Goal: Information Seeking & Learning: Compare options

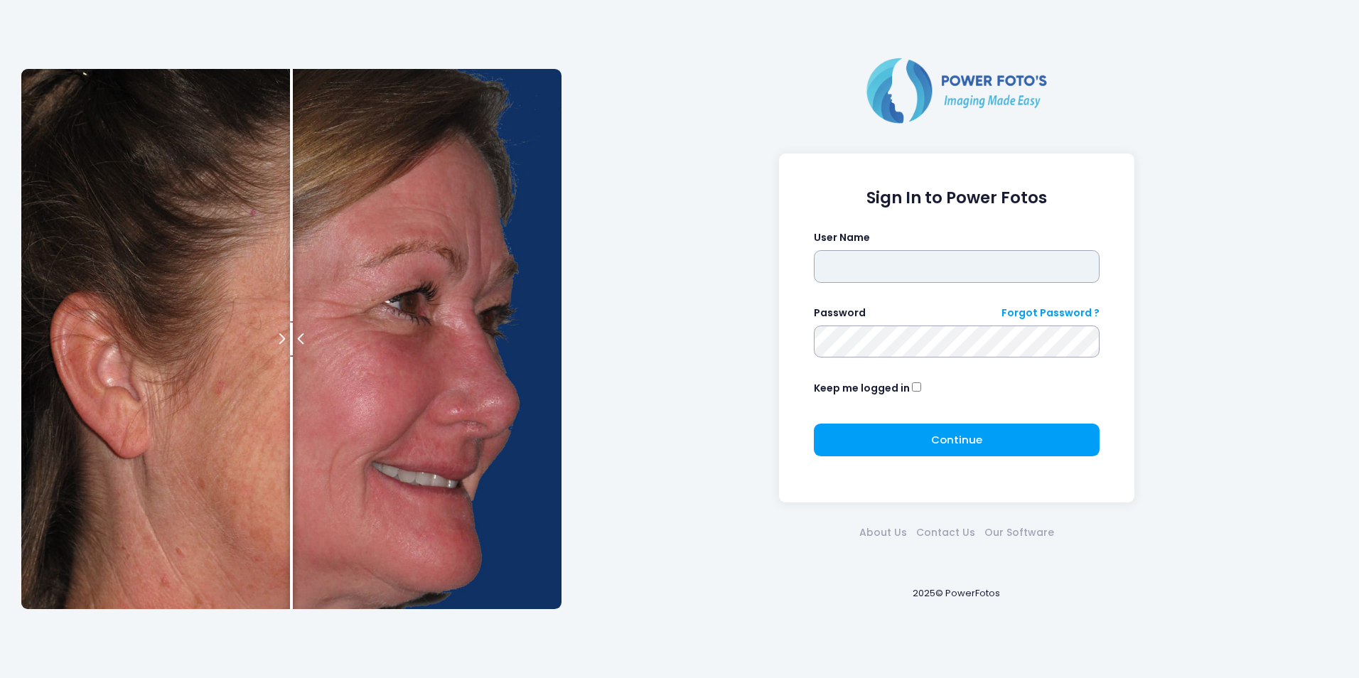
type input "******"
click at [926, 461] on div "Continue Please wait..." at bounding box center [957, 446] width 287 height 44
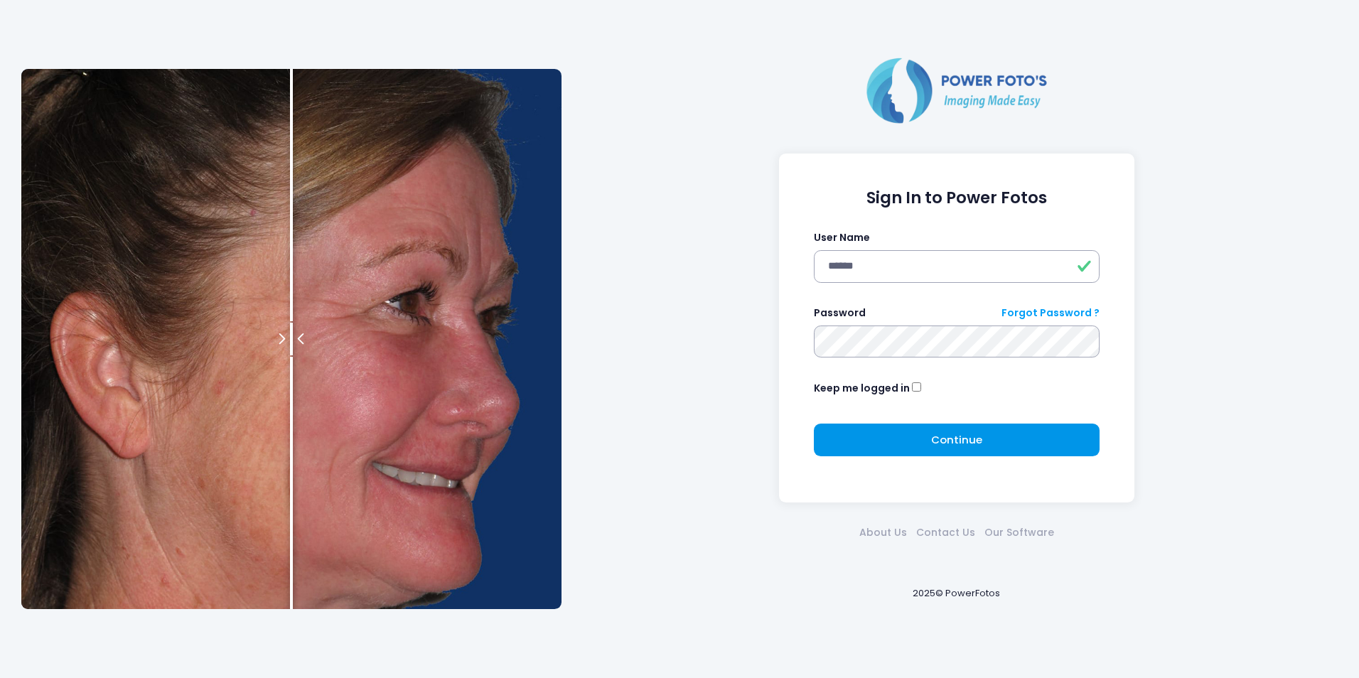
click at [926, 444] on button "Continue Please wait..." at bounding box center [957, 440] width 287 height 33
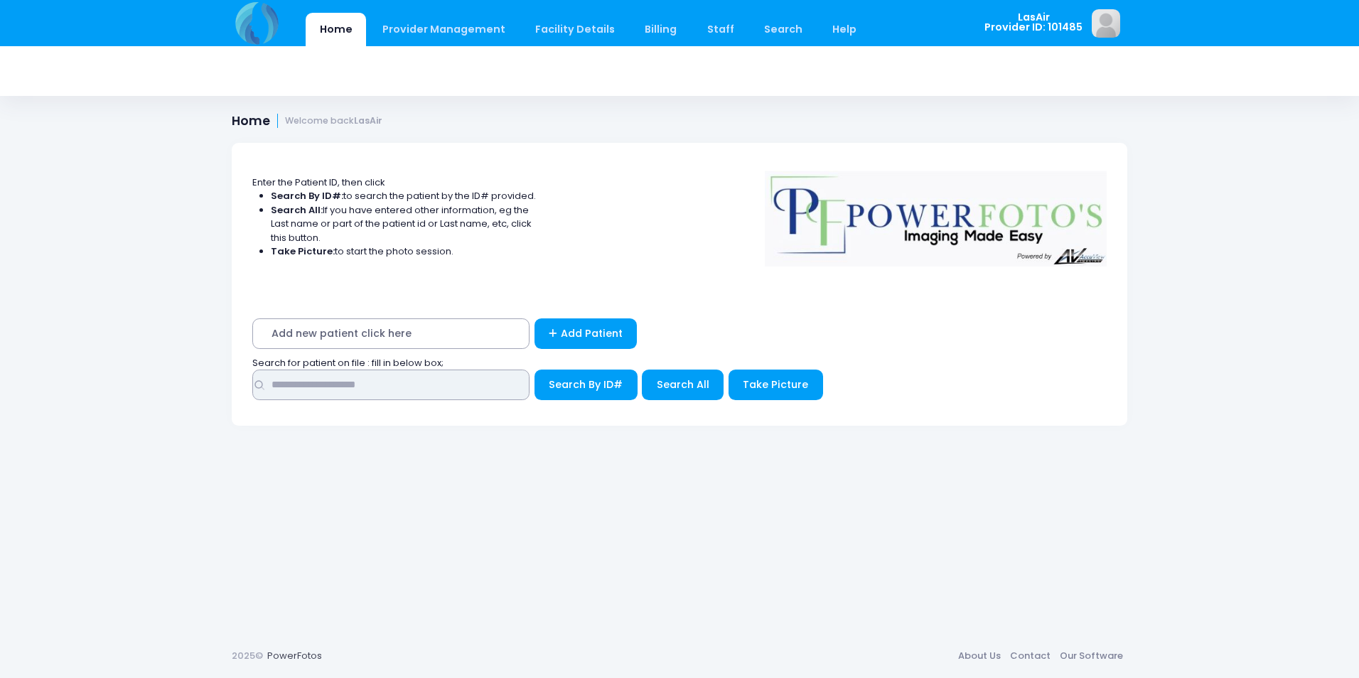
click at [412, 387] on input "text" at bounding box center [390, 385] width 277 height 31
type input "*"
type input "**********"
click at [554, 387] on span "Search By ID#" at bounding box center [586, 385] width 74 height 14
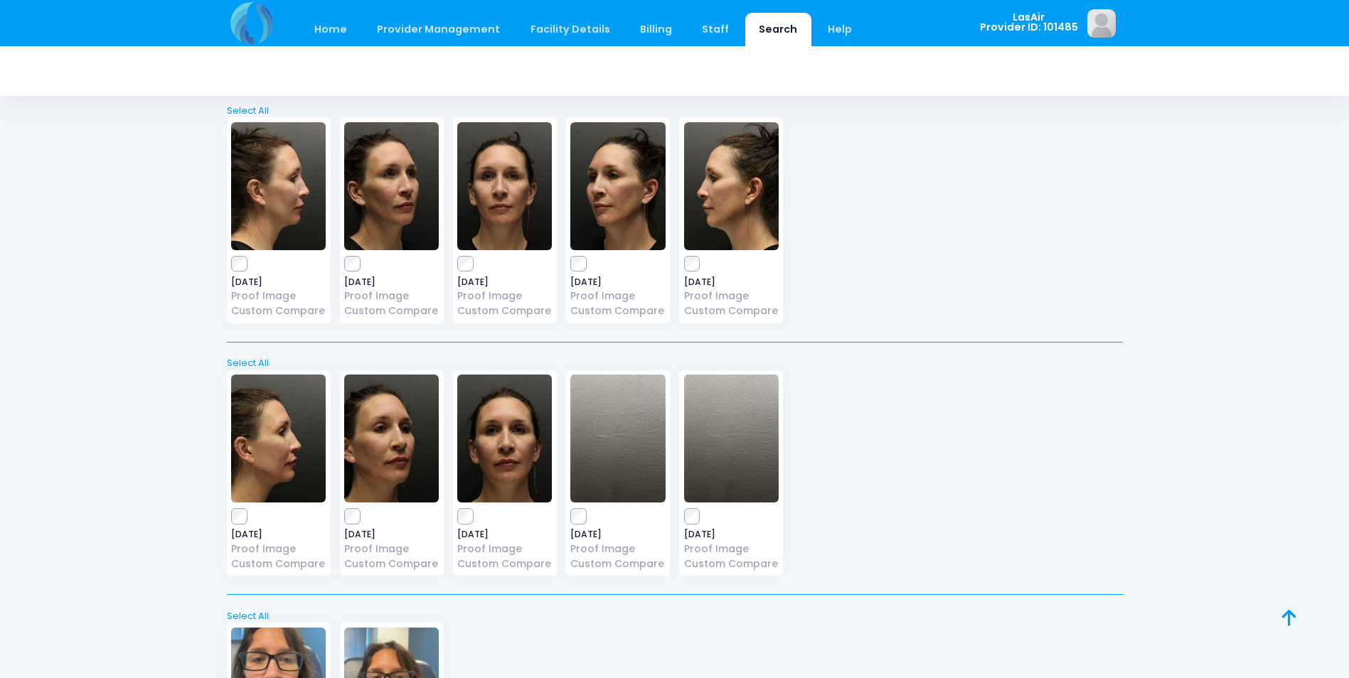
scroll to position [3157, 0]
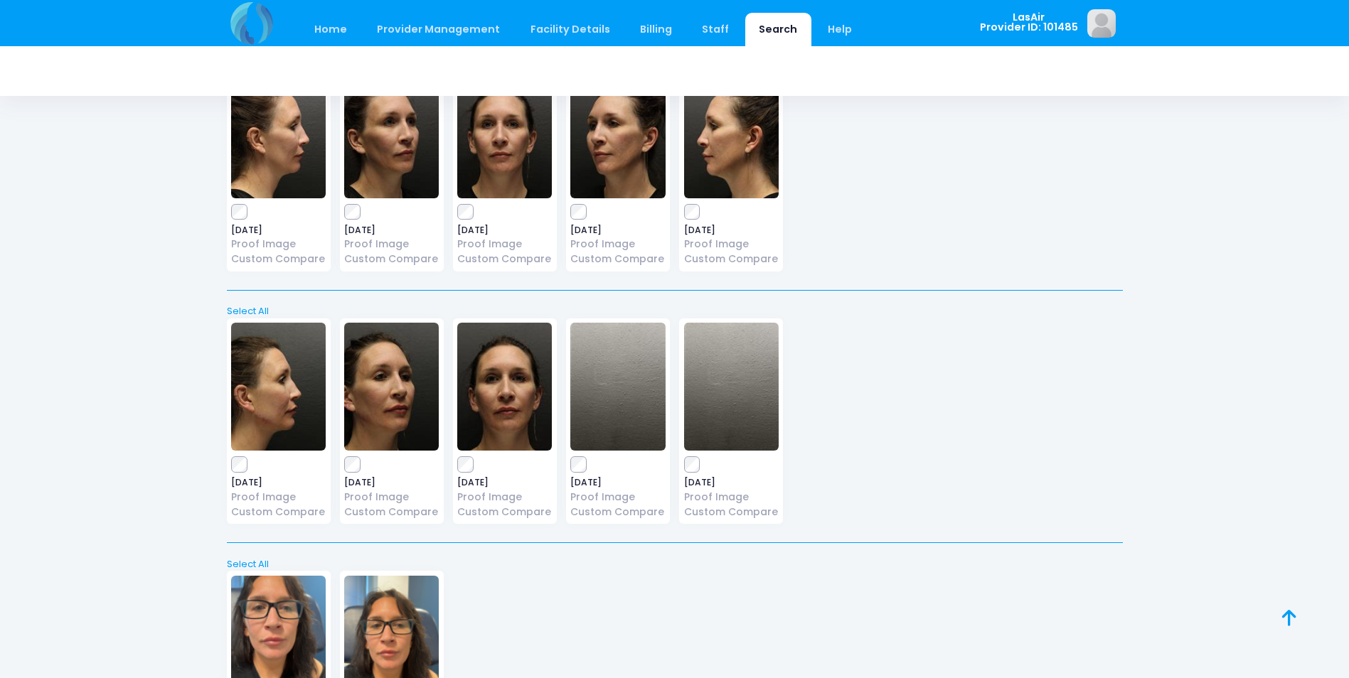
click at [515, 374] on img at bounding box center [504, 387] width 95 height 128
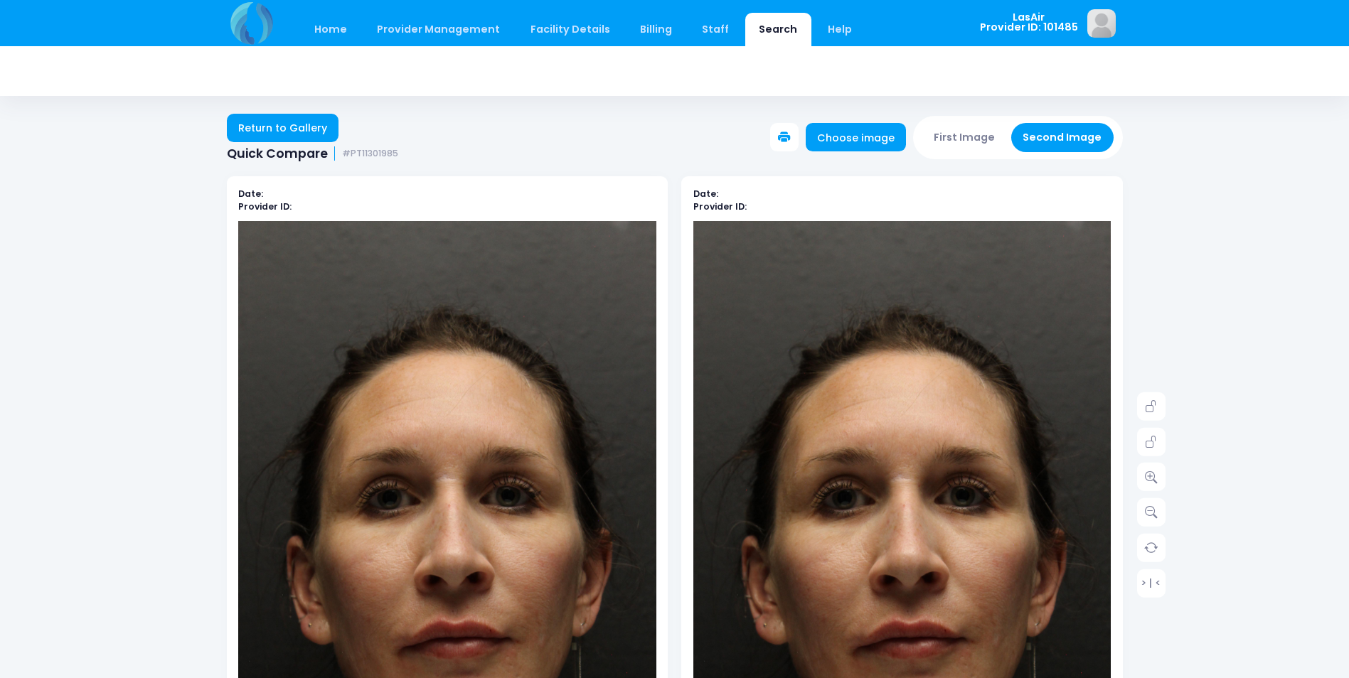
click at [783, 135] on button at bounding box center [784, 137] width 28 height 28
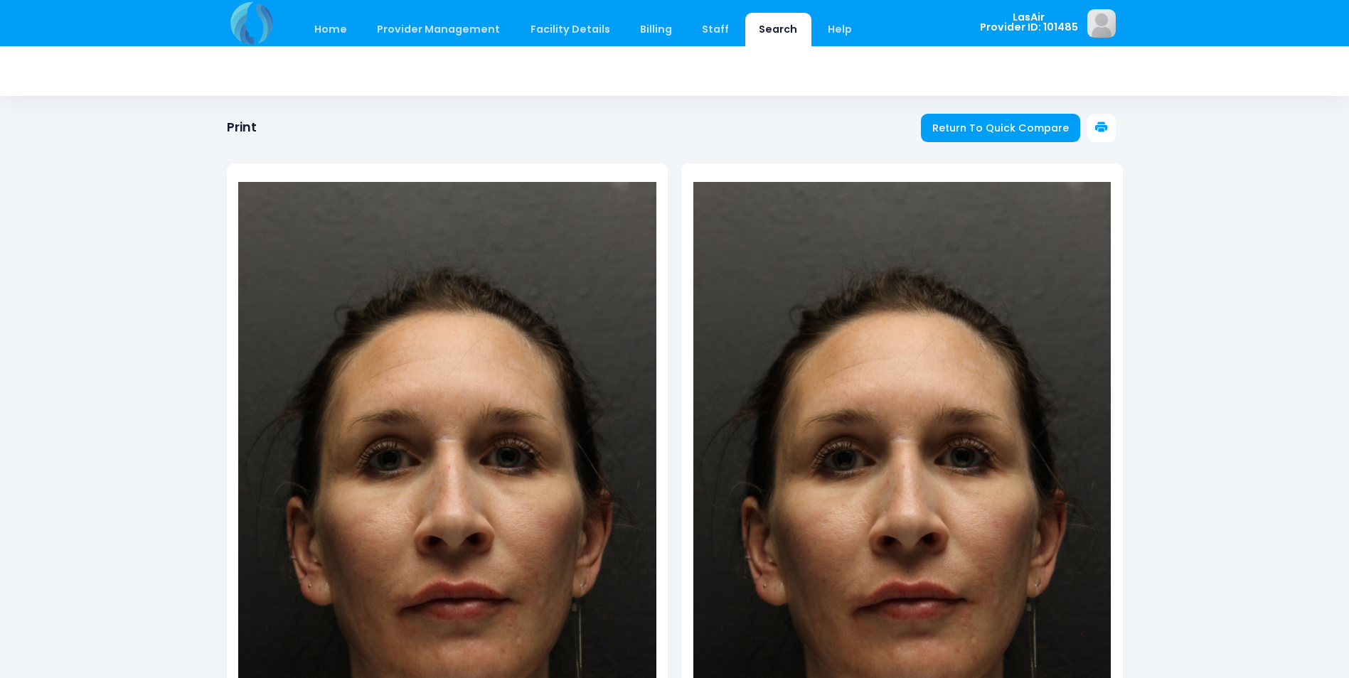
click at [943, 136] on div at bounding box center [675, 455] width 896 height 640
click at [943, 130] on span "Return To Quick Compare" at bounding box center [1000, 128] width 136 height 14
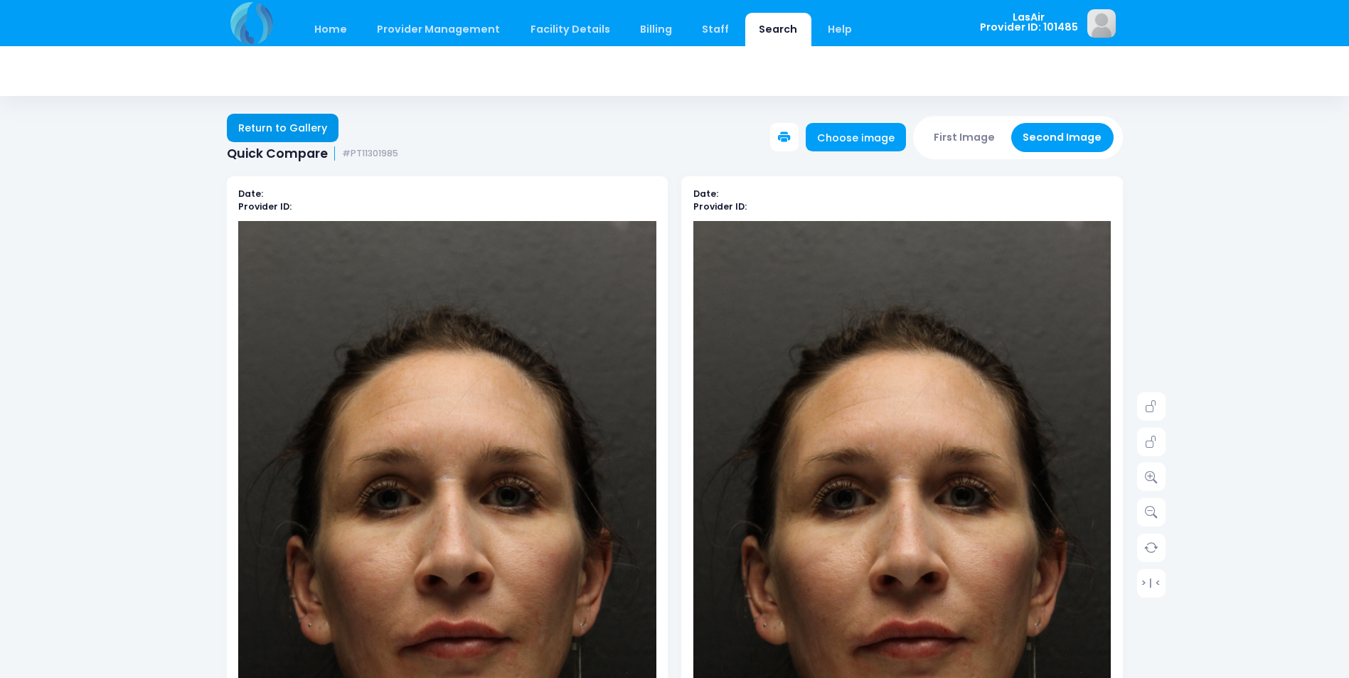
click at [319, 127] on link "Return to Gallery" at bounding box center [283, 128] width 112 height 28
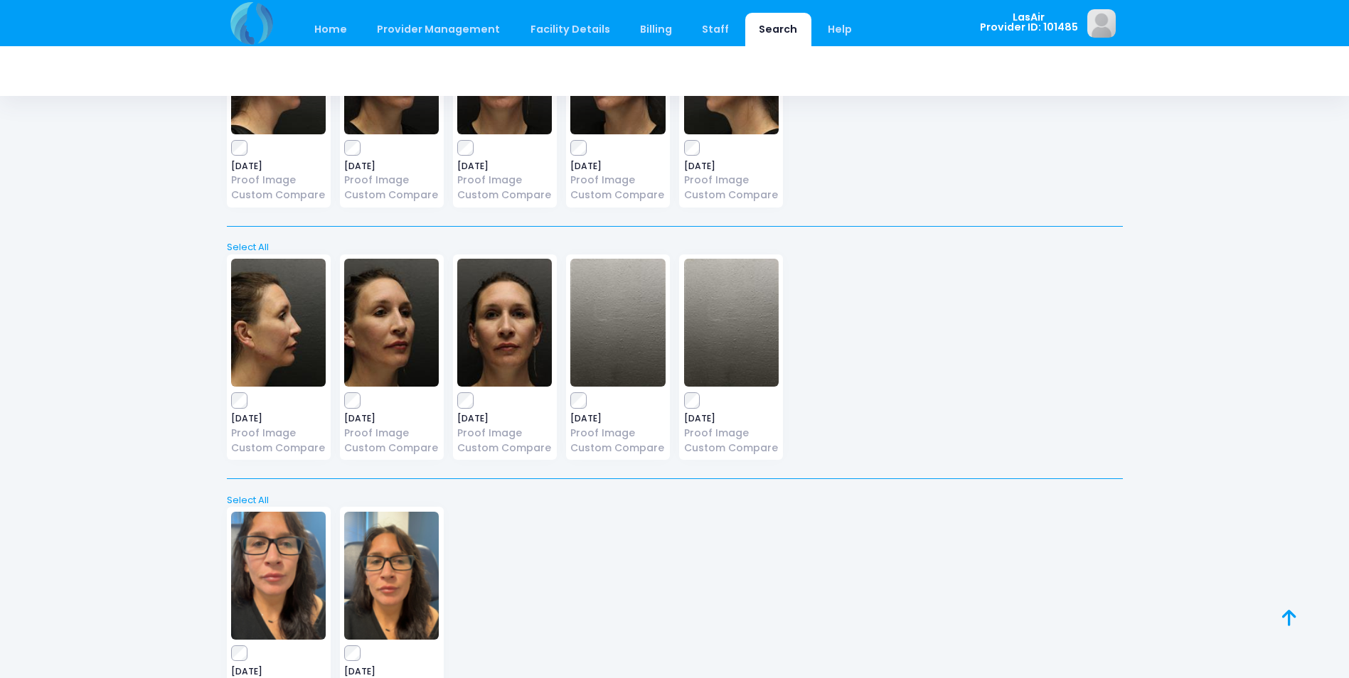
scroll to position [3199, 0]
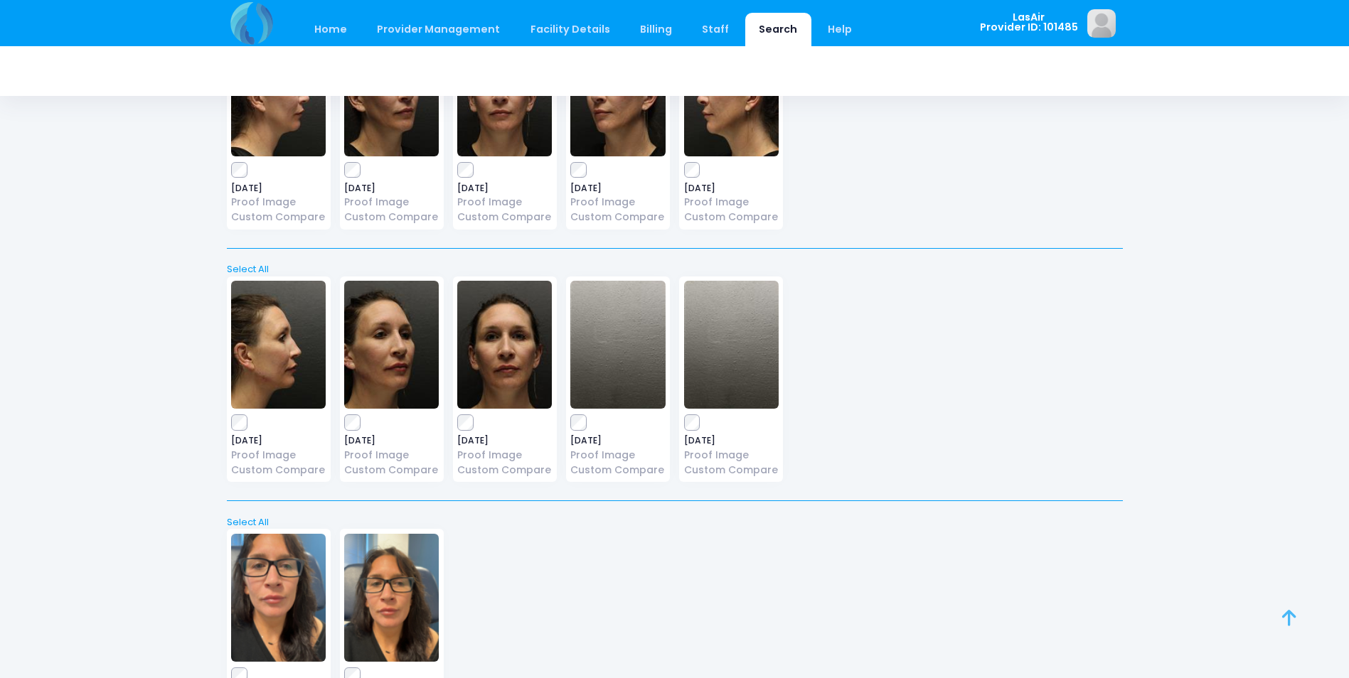
click at [1291, 631] on link at bounding box center [1304, 633] width 45 height 45
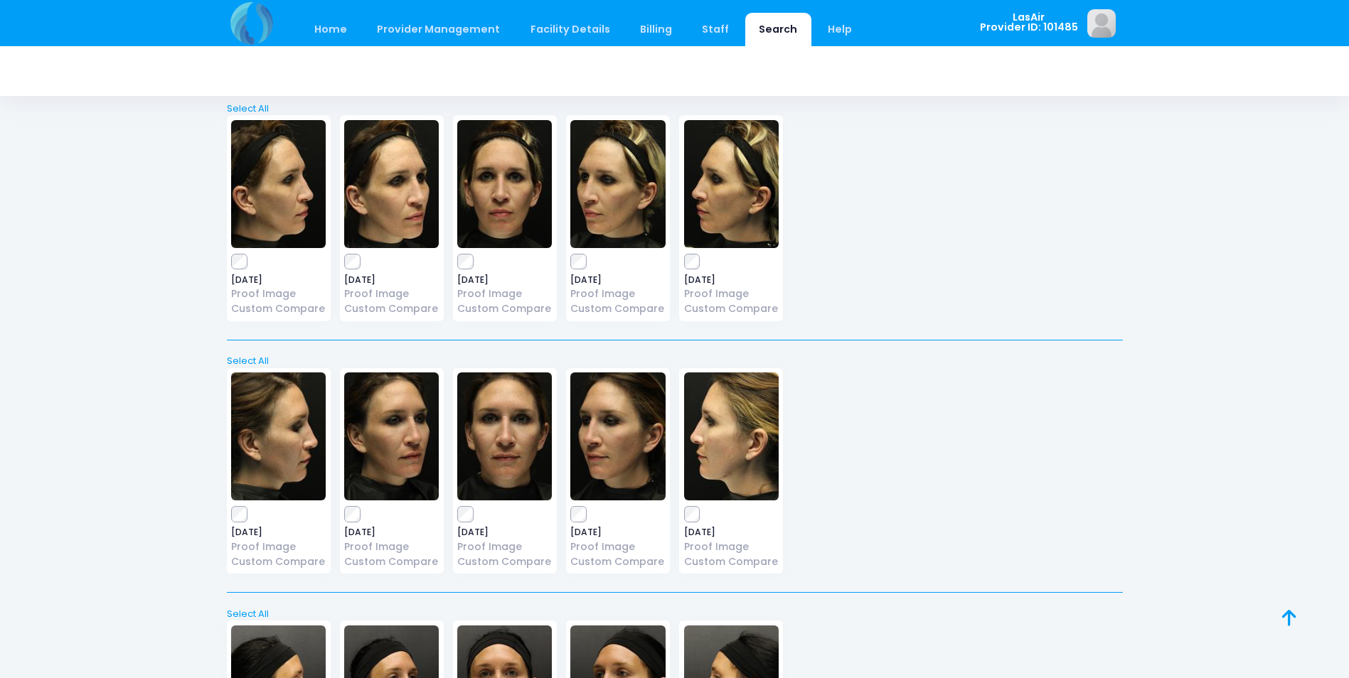
scroll to position [0, 0]
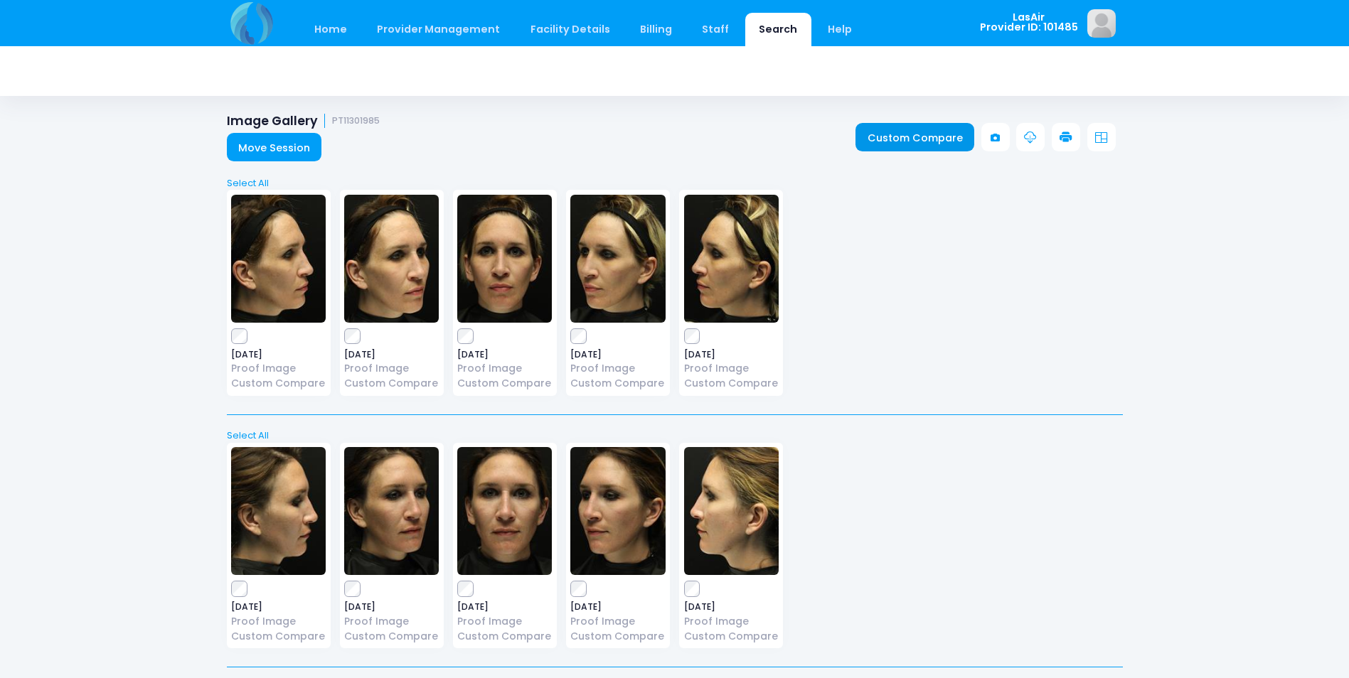
click at [878, 139] on link "Custom Compare" at bounding box center [914, 137] width 119 height 28
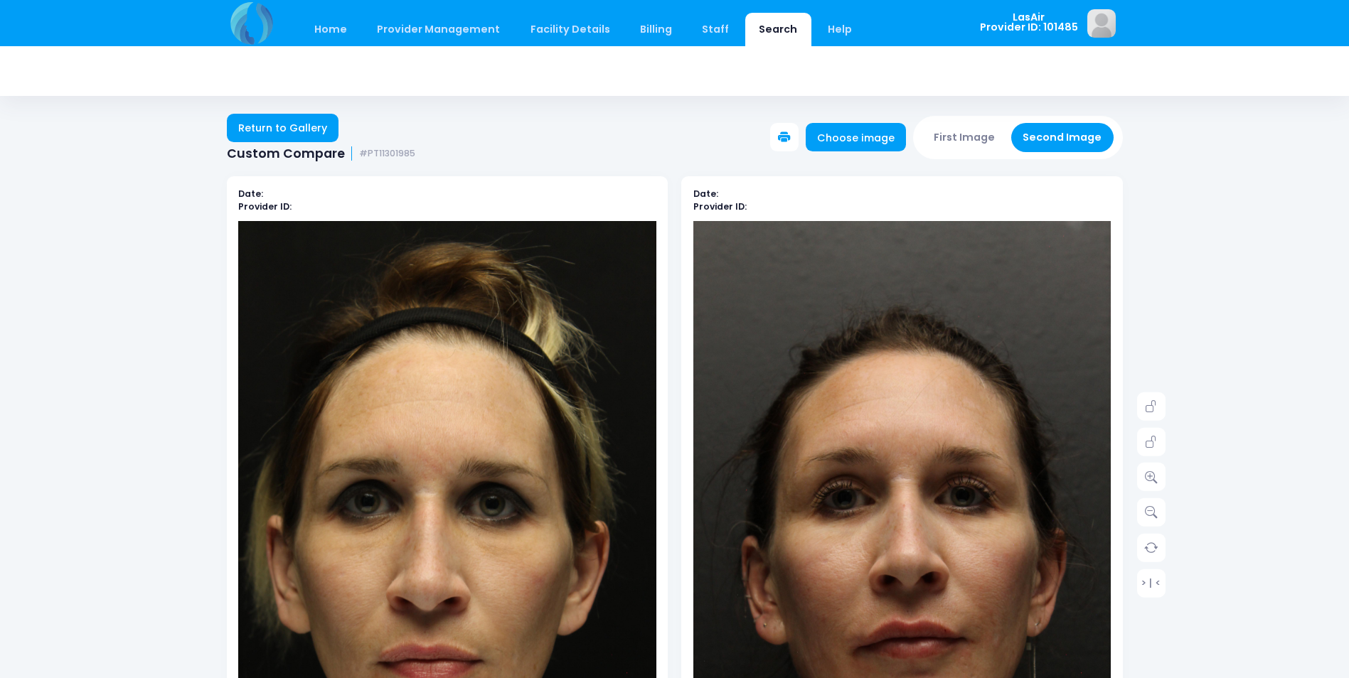
click at [791, 139] on icon at bounding box center [784, 138] width 13 height 13
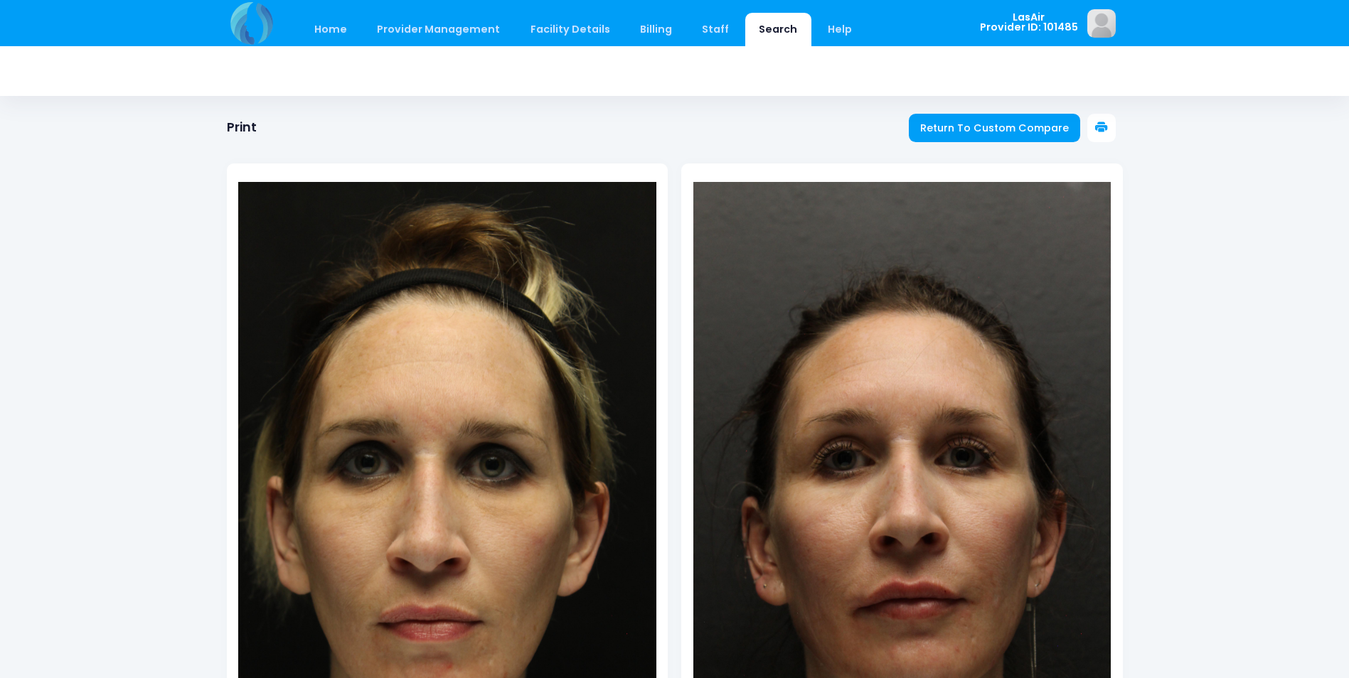
click at [1106, 125] on icon at bounding box center [1101, 128] width 13 height 13
click at [920, 124] on link "Return To Custom Compare" at bounding box center [995, 128] width 172 height 28
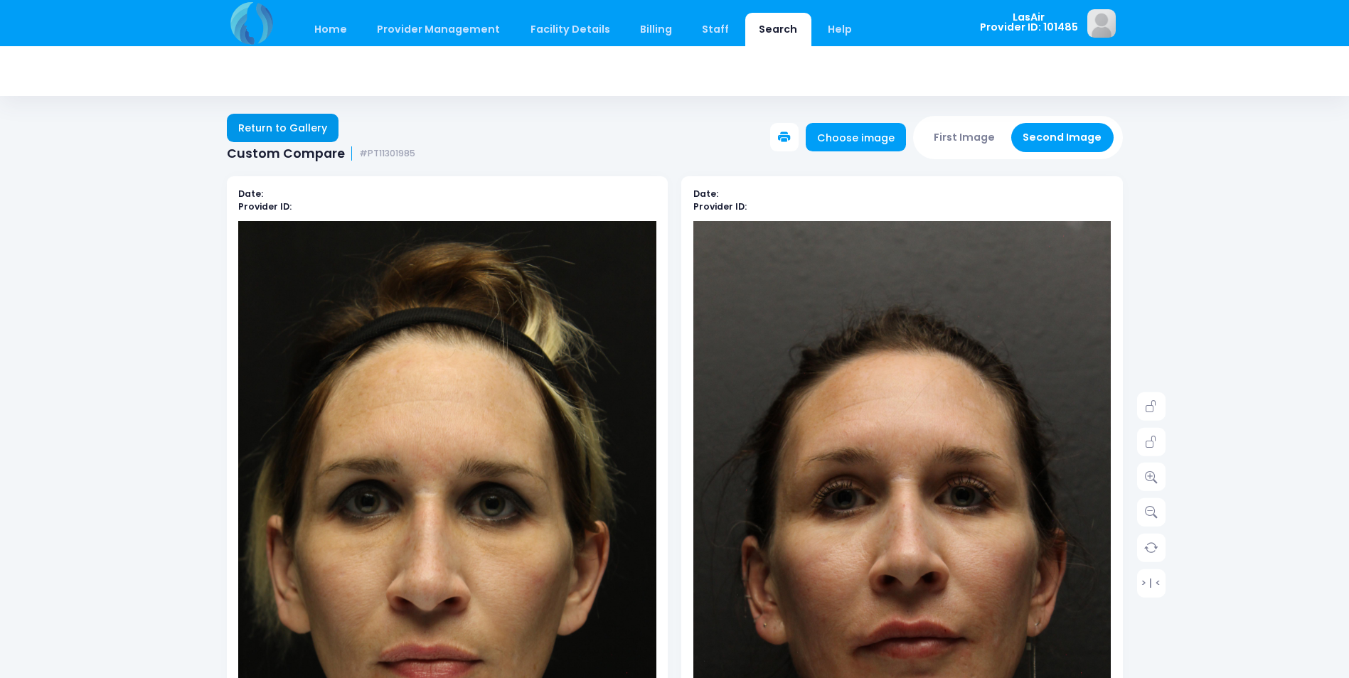
click at [310, 129] on link "Return to Gallery" at bounding box center [283, 128] width 112 height 28
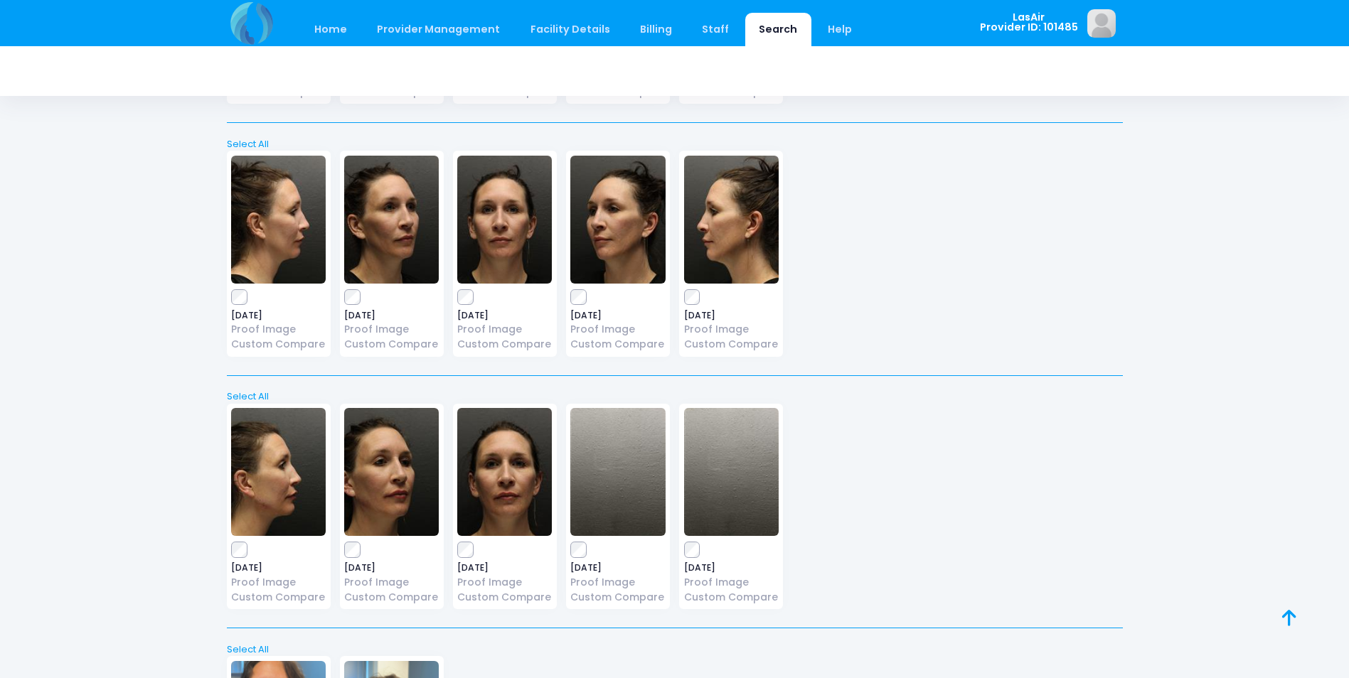
scroll to position [3048, 0]
